Goal: Find specific page/section: Find specific page/section

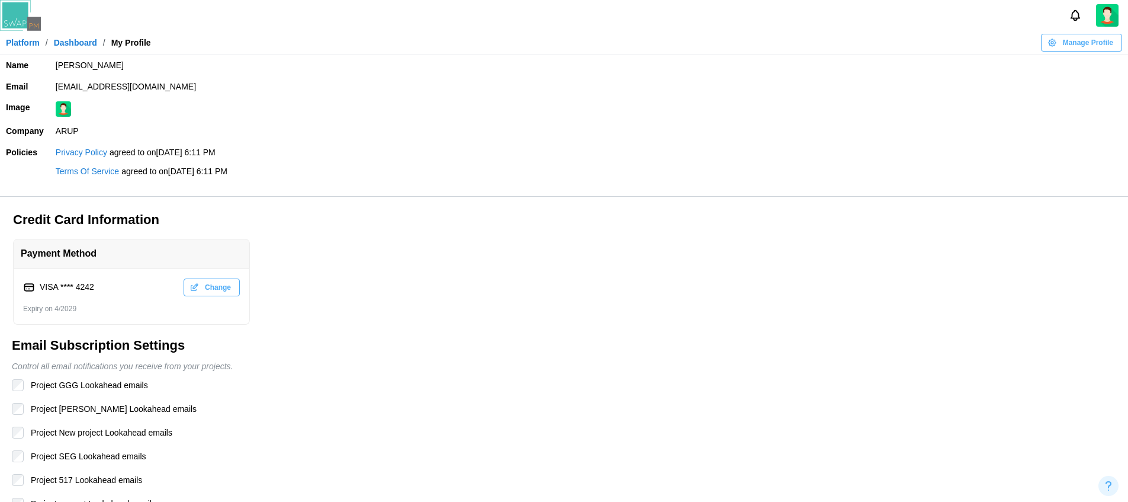
click at [18, 43] on link "Platform" at bounding box center [23, 42] width 34 height 8
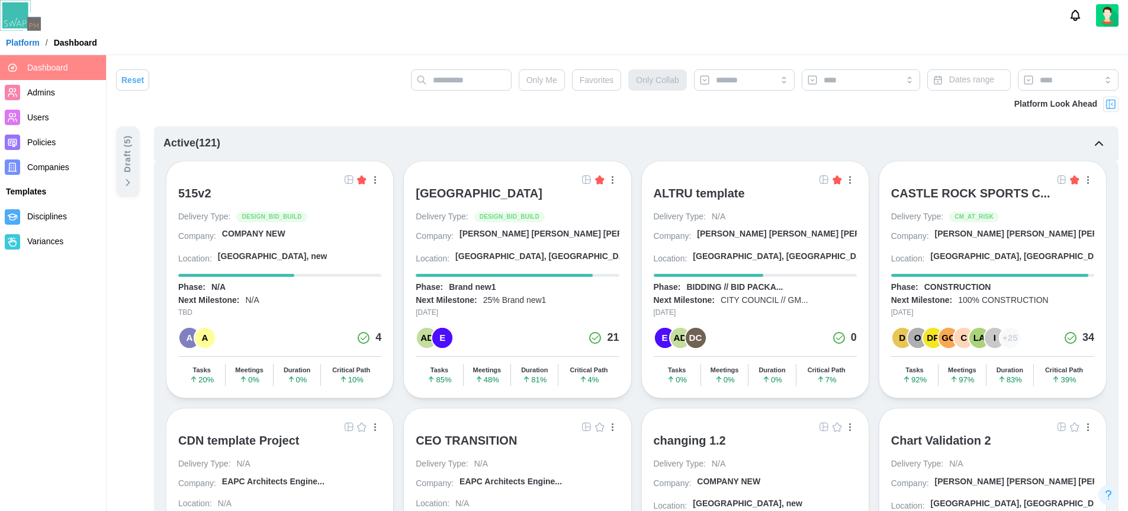
click at [593, 76] on span "Favorites" at bounding box center [597, 80] width 34 height 20
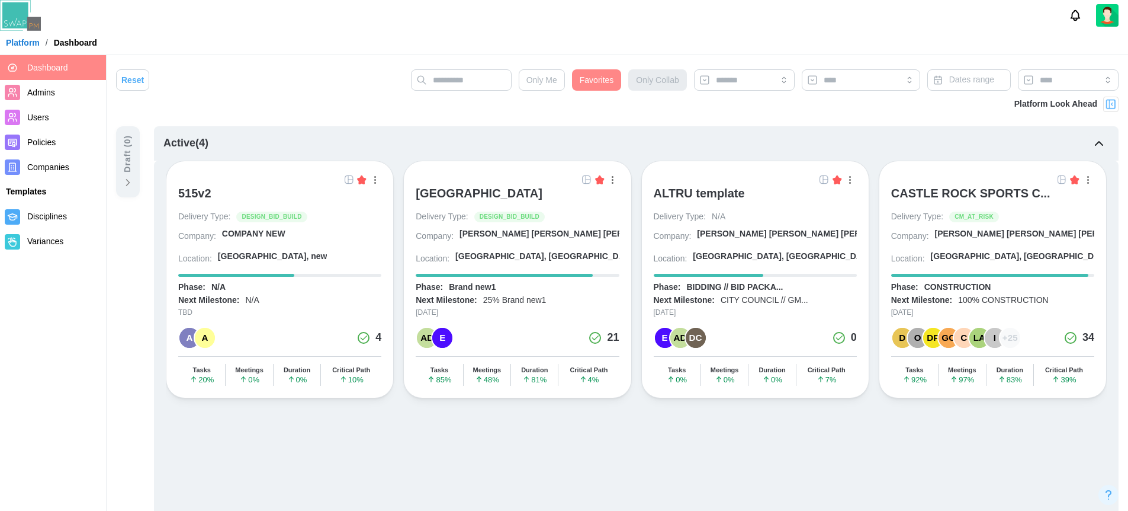
click at [588, 82] on span "Favorites" at bounding box center [597, 80] width 34 height 20
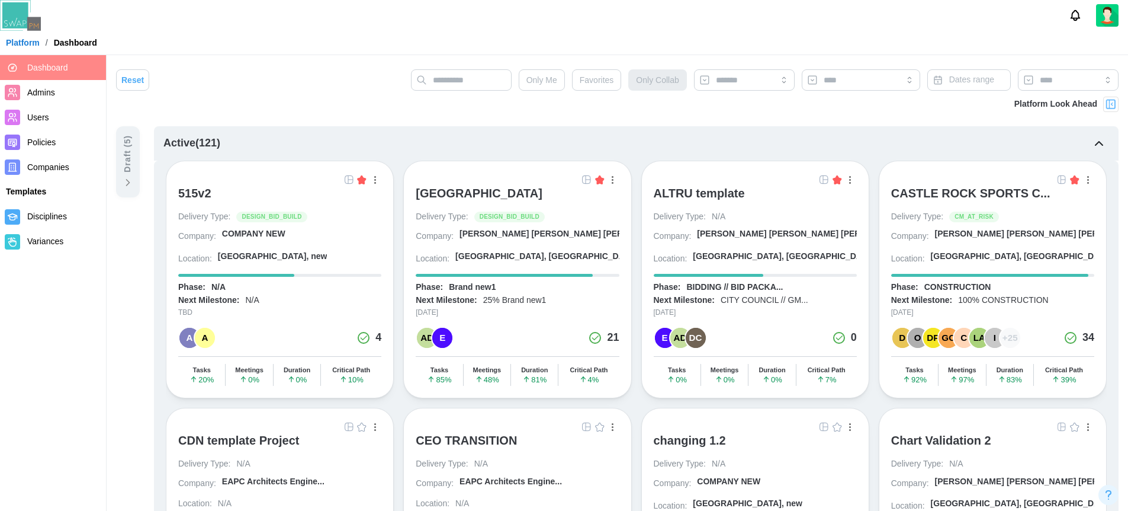
click at [515, 191] on div "[GEOGRAPHIC_DATA]" at bounding box center [479, 193] width 127 height 14
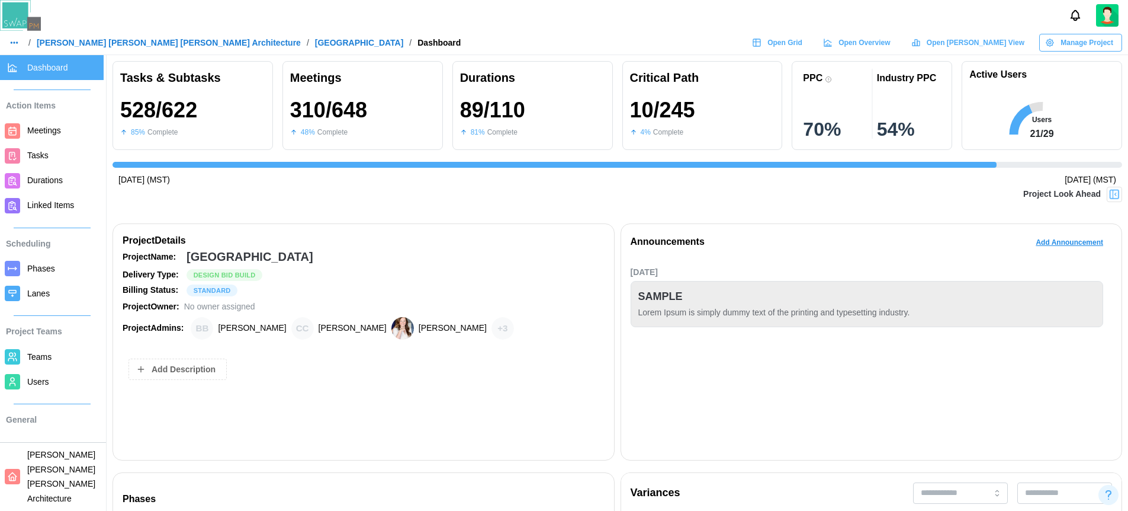
scroll to position [0, 10994]
drag, startPoint x: 197, startPoint y: 112, endPoint x: 121, endPoint y: 115, distance: 75.9
click at [121, 115] on div "528 / 622" at bounding box center [158, 110] width 77 height 24
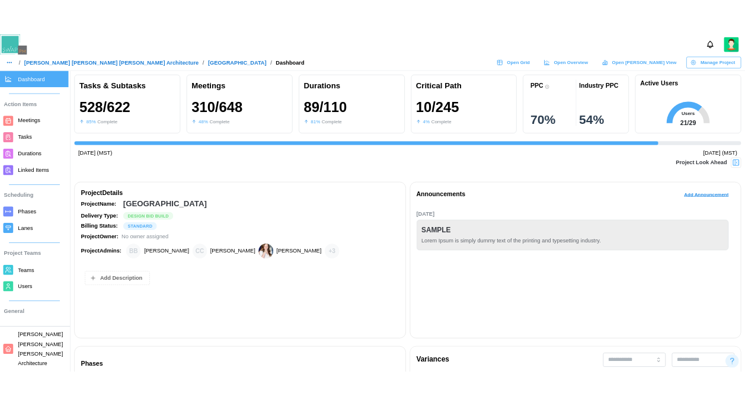
scroll to position [0, 7237]
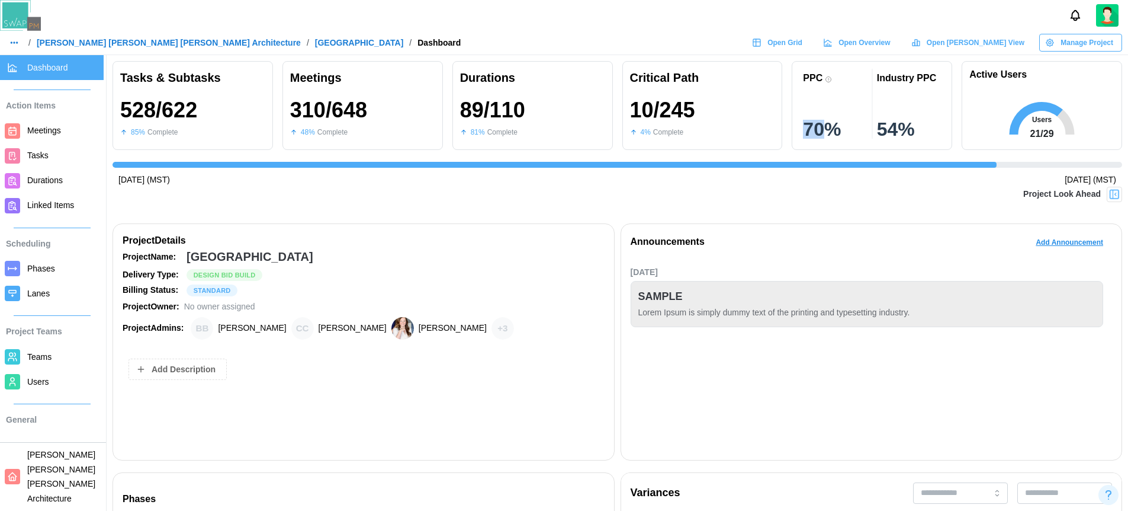
drag, startPoint x: 812, startPoint y: 130, endPoint x: 831, endPoint y: 132, distance: 19.1
click at [831, 132] on div "70 %" at bounding box center [835, 129] width 64 height 19
click at [851, 132] on div "70 %" at bounding box center [835, 129] width 64 height 19
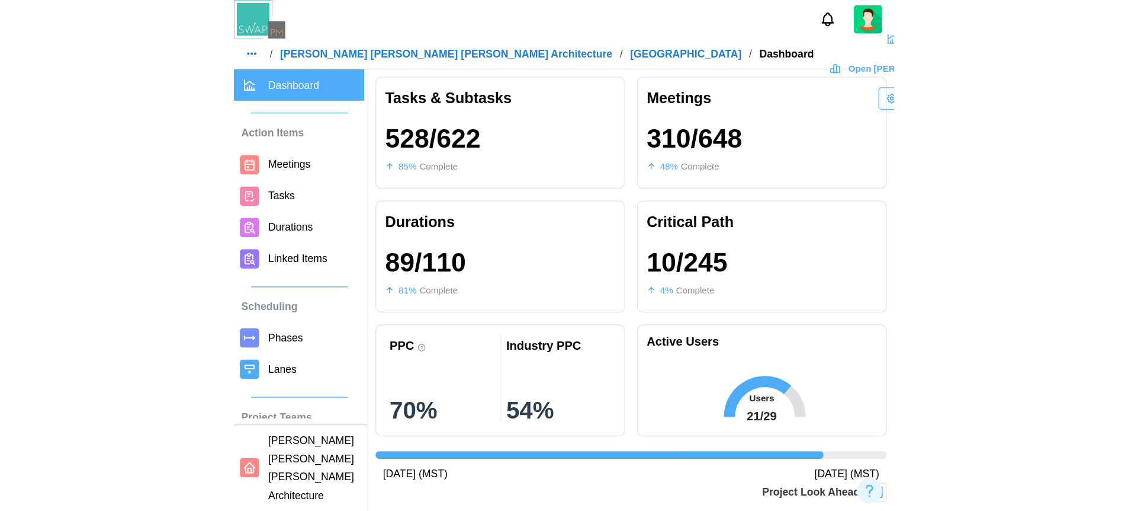
scroll to position [0, 3974]
